Goal: Transaction & Acquisition: Book appointment/travel/reservation

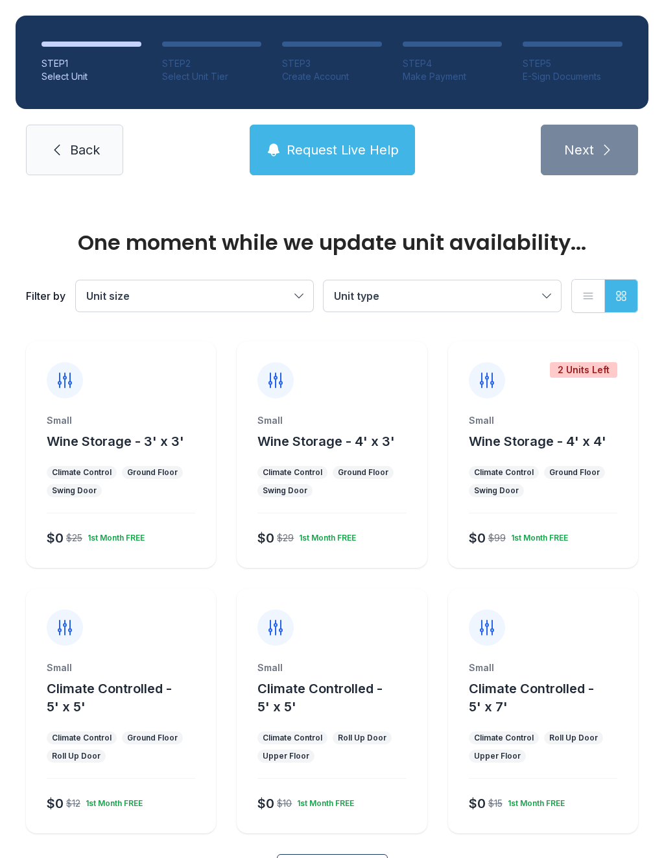
click at [542, 790] on div "$0 $15 1st Month FREE" at bounding box center [541, 800] width 154 height 23
click at [558, 816] on div "Small Climate Controlled - 5' x 7' Climate Control Roll Up Door Upper Floor $0 …" at bounding box center [543, 747] width 190 height 172
click at [530, 671] on div "Small" at bounding box center [543, 667] width 149 height 13
click at [530, 670] on div "Small" at bounding box center [543, 667] width 149 height 13
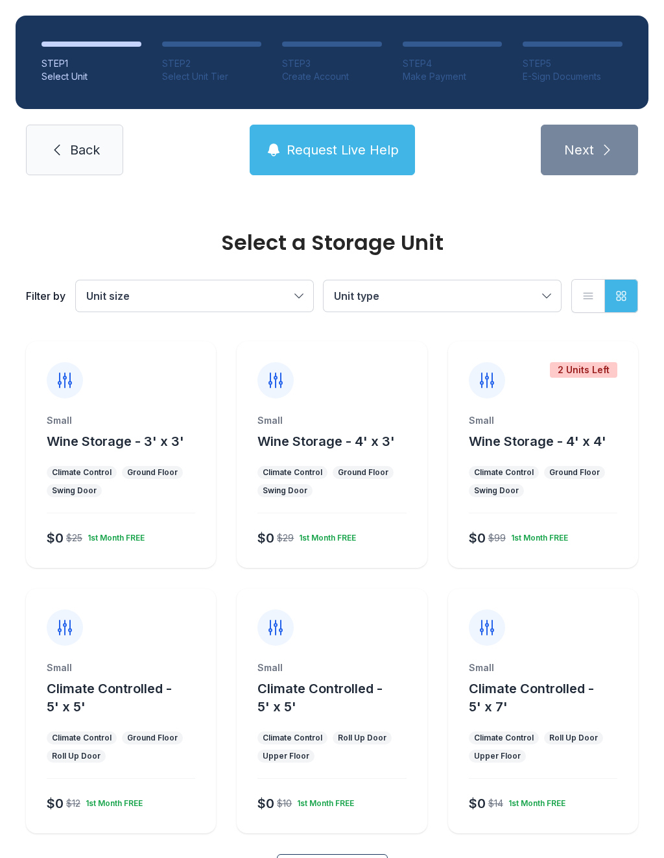
click at [308, 705] on button "Climate Controlled - 5' x 5'" at bounding box center [340, 697] width 164 height 36
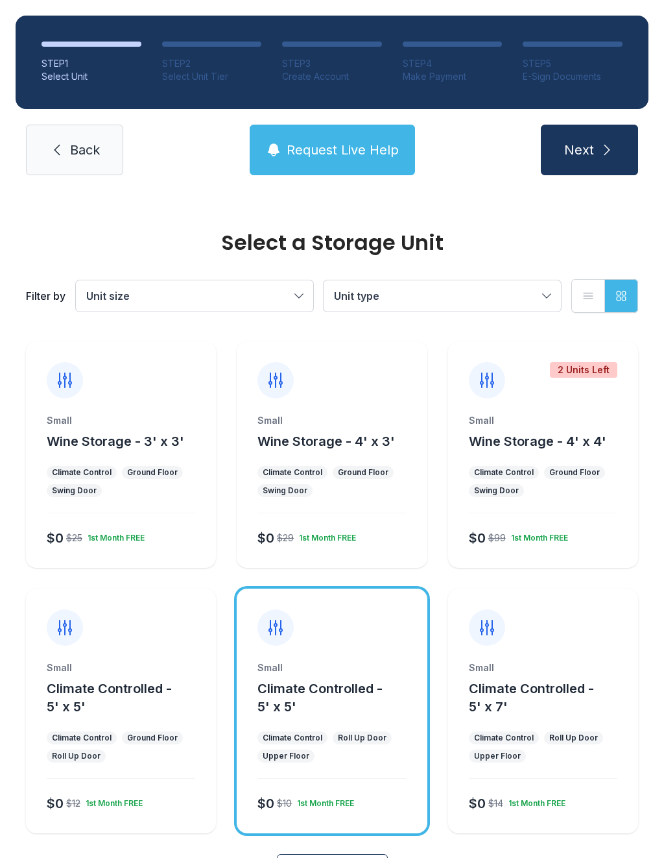
click at [527, 695] on span "Climate Controlled - 5' x 7'" at bounding box center [531, 698] width 125 height 34
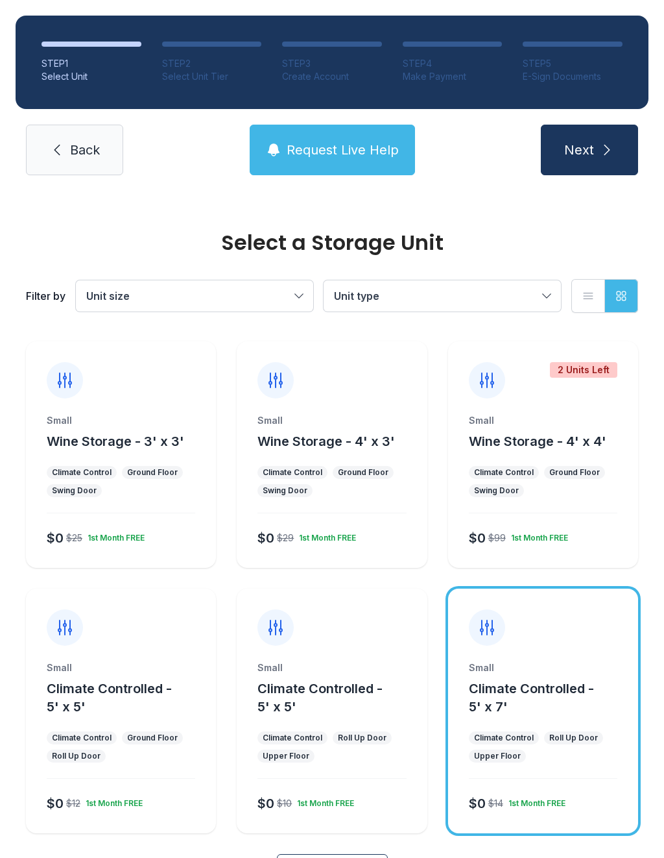
click at [581, 158] on span "Next" at bounding box center [579, 150] width 30 height 18
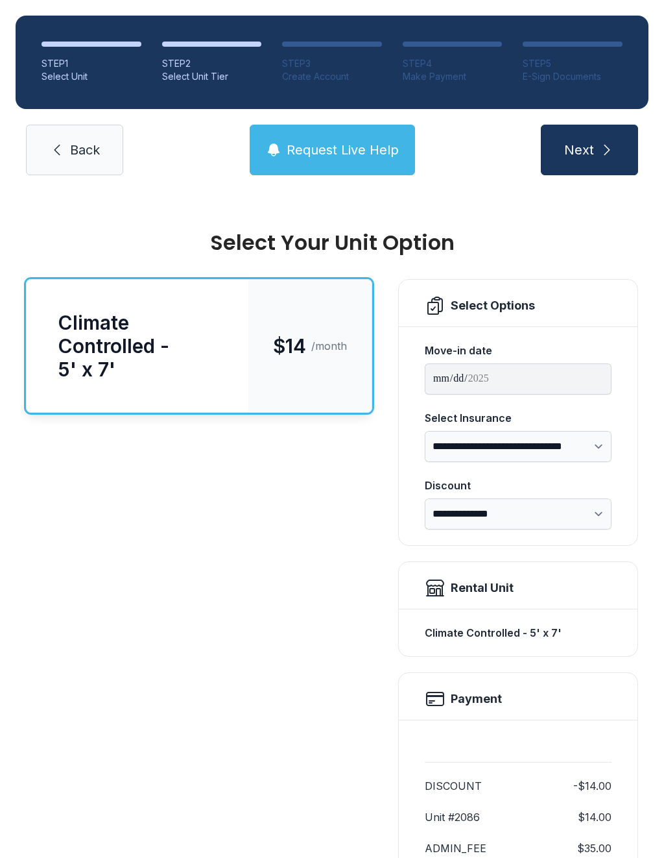
click at [587, 152] on span "Next" at bounding box center [579, 150] width 30 height 18
